Goal: Find specific page/section: Find specific page/section

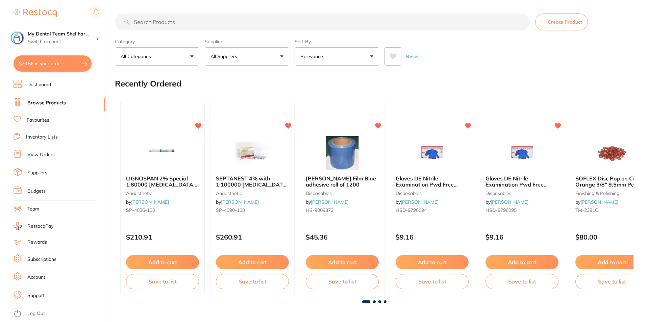
click at [163, 19] on input "search" at bounding box center [322, 22] width 415 height 17
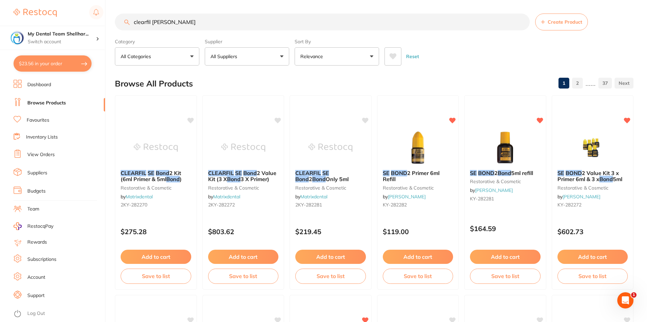
click at [197, 17] on input "clearfil [PERSON_NAME]" at bounding box center [322, 22] width 415 height 17
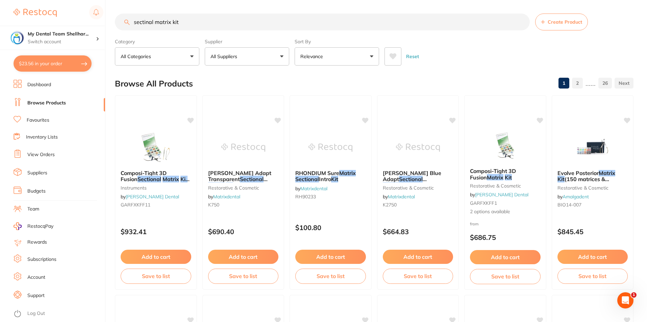
click at [148, 20] on input "sectinal matrix kit" at bounding box center [322, 22] width 415 height 17
click at [154, 24] on input "sectional matrix kit" at bounding box center [322, 22] width 415 height 17
paste input "R-BP-1000189032"
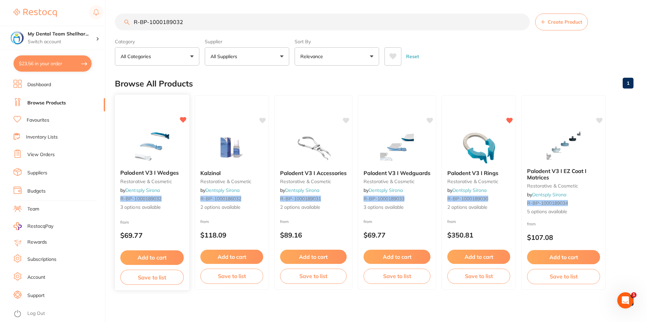
click at [152, 128] on div "Palodent V3 I Wedges restorative & cosmetic by Dentsply Sirona R-BP-1000189032 …" at bounding box center [152, 192] width 75 height 196
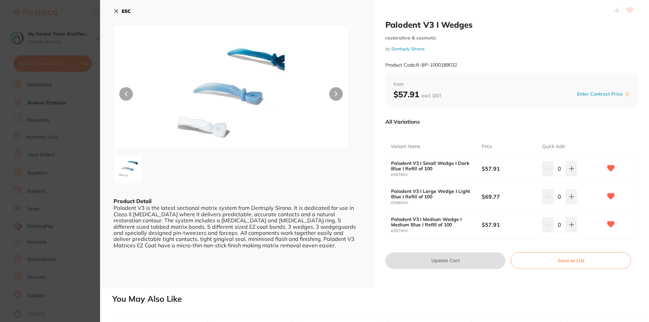
click at [70, 80] on section "Palodent V3 I Wedges restorative & cosmetic by Dentsply Sirona Product Code: R-…" at bounding box center [324, 161] width 649 height 322
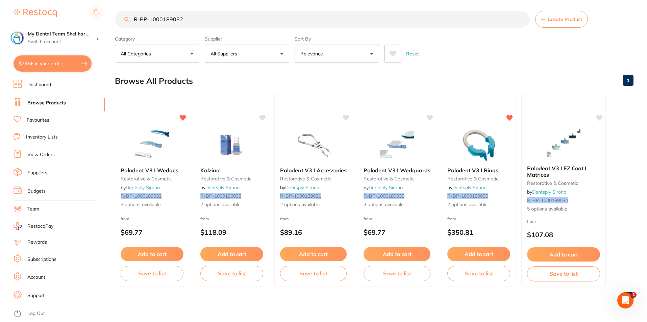
click at [172, 18] on input "R-BP-1000189032" at bounding box center [322, 19] width 415 height 17
paste input "29"
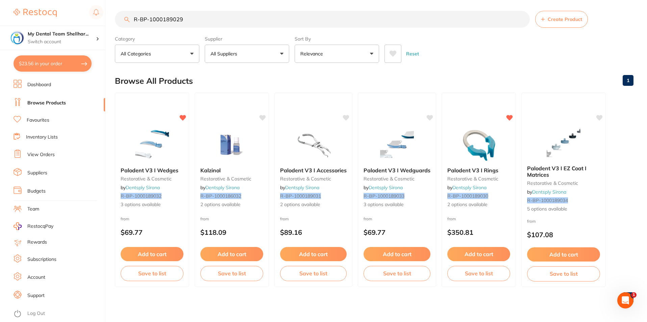
scroll to position [0, 0]
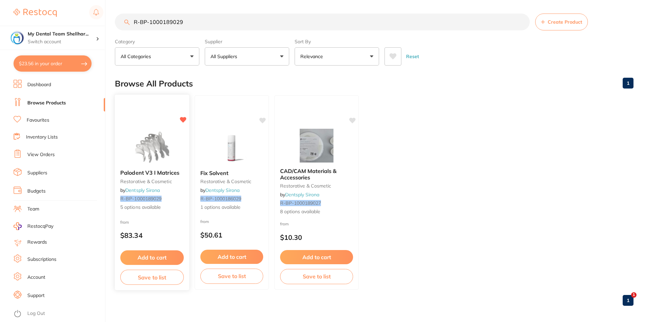
type input "R-BP-1000189029"
click at [144, 119] on div "Palodent V3 I Matrices restorative & cosmetic by Dentsply Sirona R-BP-100018902…" at bounding box center [152, 192] width 75 height 196
